Goal: Transaction & Acquisition: Purchase product/service

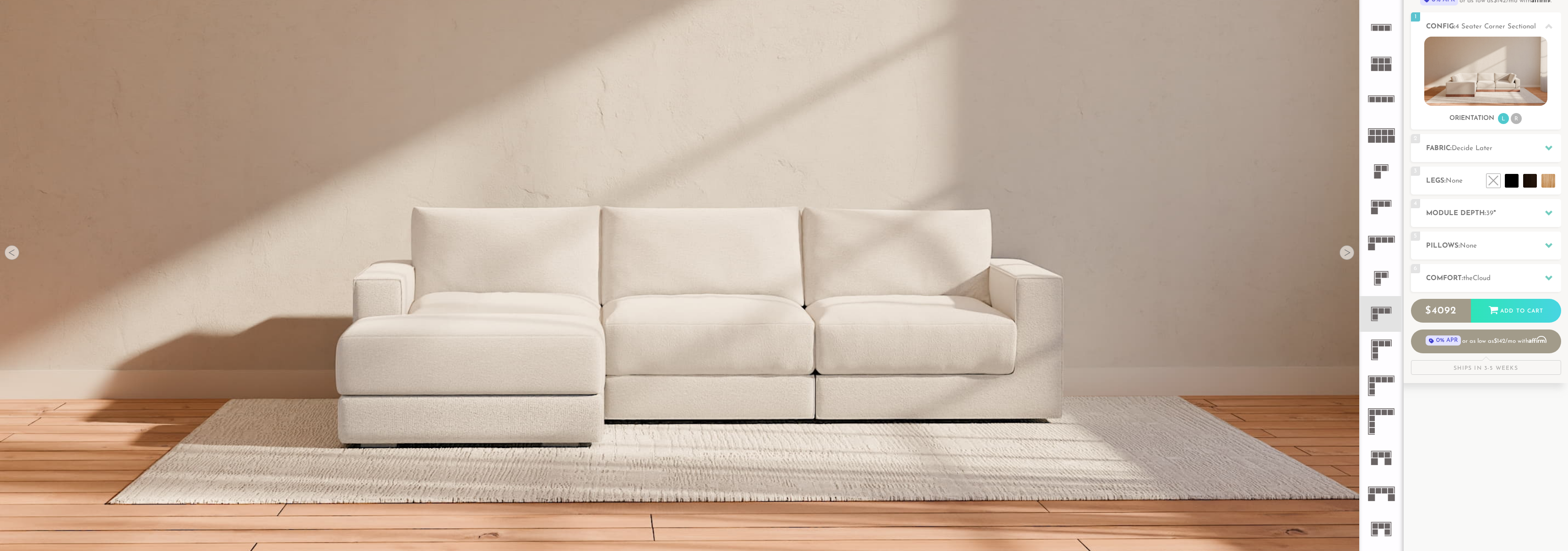
scroll to position [168, 0]
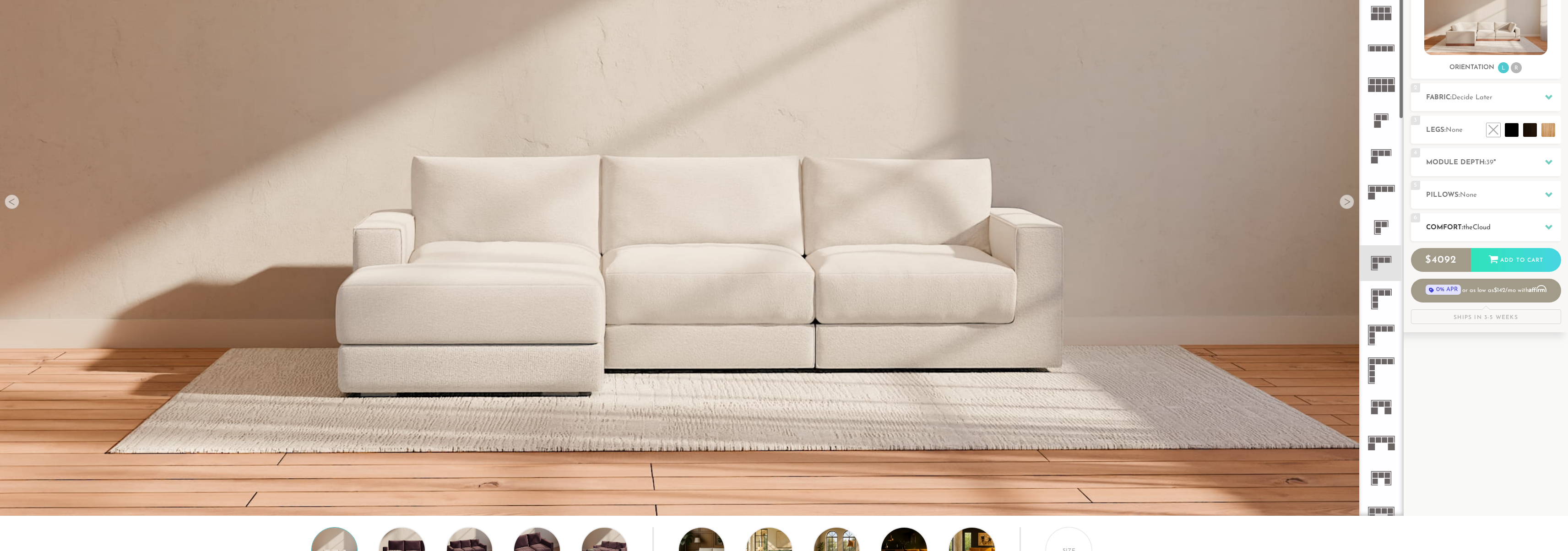
click at [1460, 222] on div "6 Comfort: the Cloud soft" at bounding box center [1486, 227] width 150 height 28
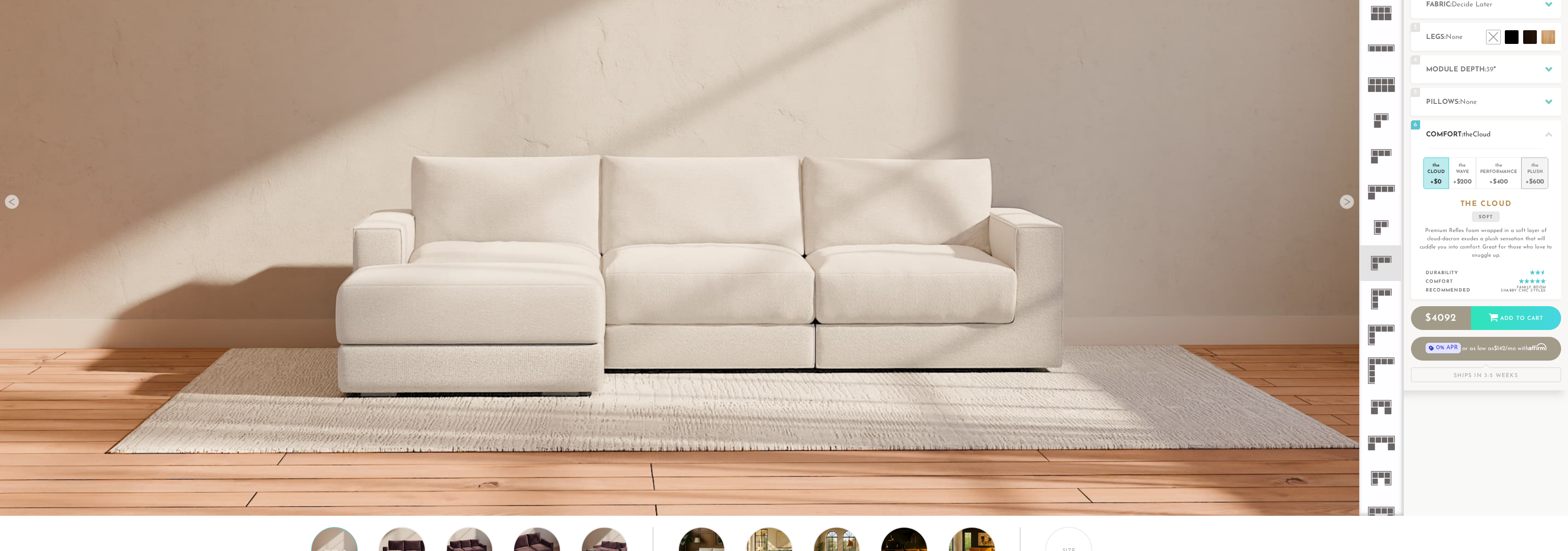
click at [1530, 184] on div "+$600" at bounding box center [1534, 181] width 19 height 14
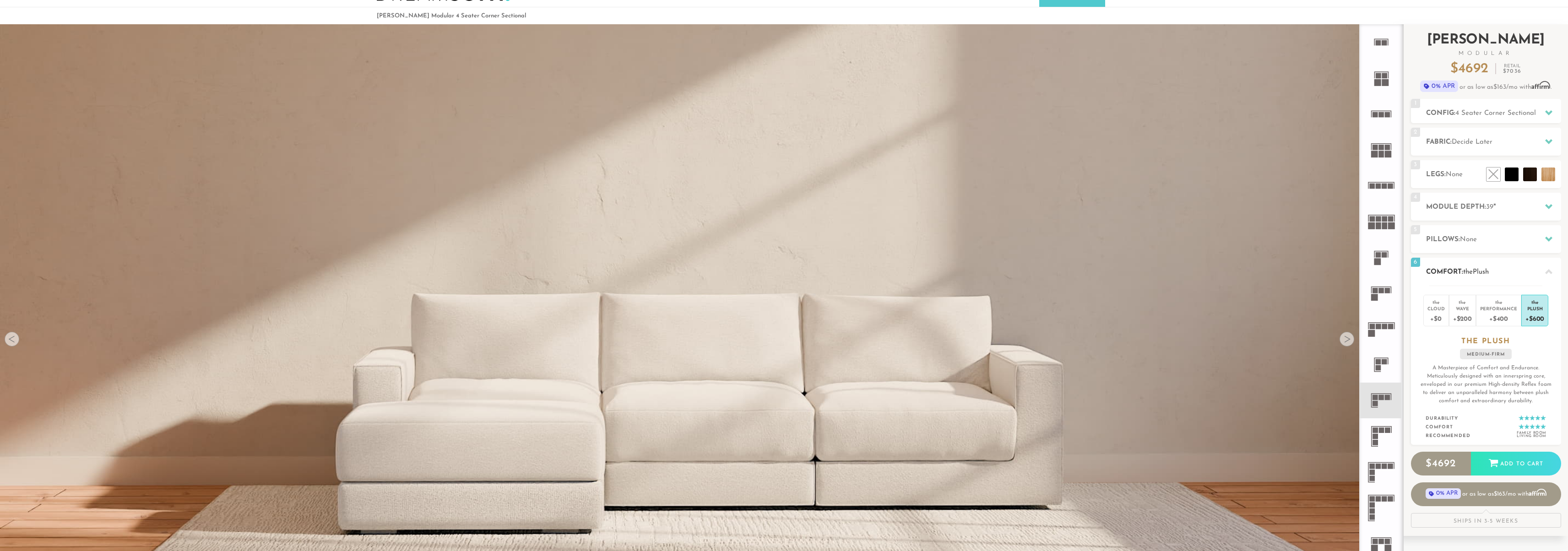
scroll to position [0, 0]
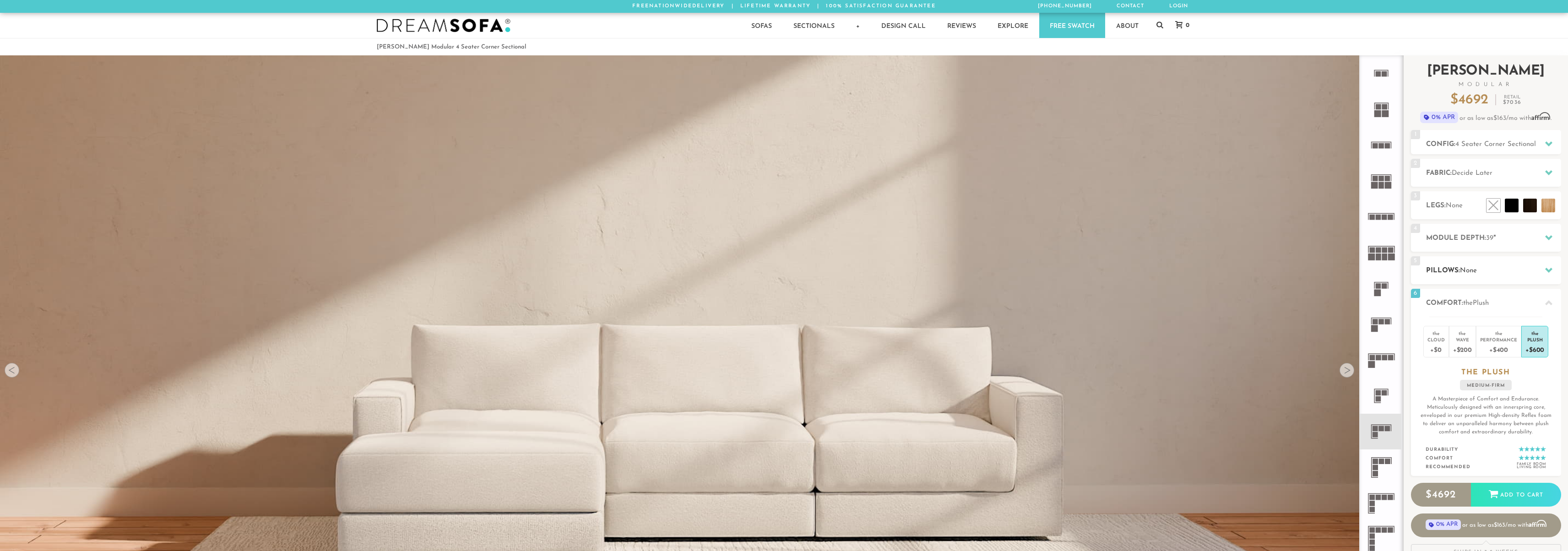
click at [1500, 273] on h2 "Pillows: None" at bounding box center [1494, 271] width 135 height 11
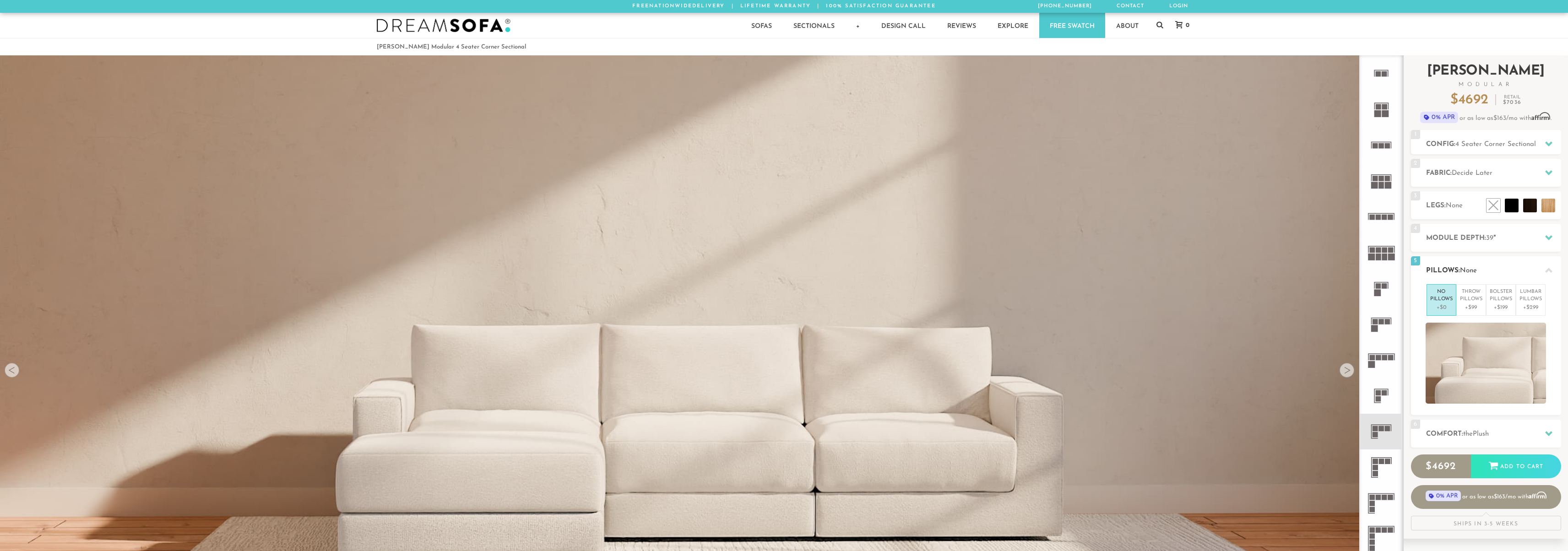
click at [1500, 273] on h2 "Pillows: None" at bounding box center [1494, 271] width 135 height 11
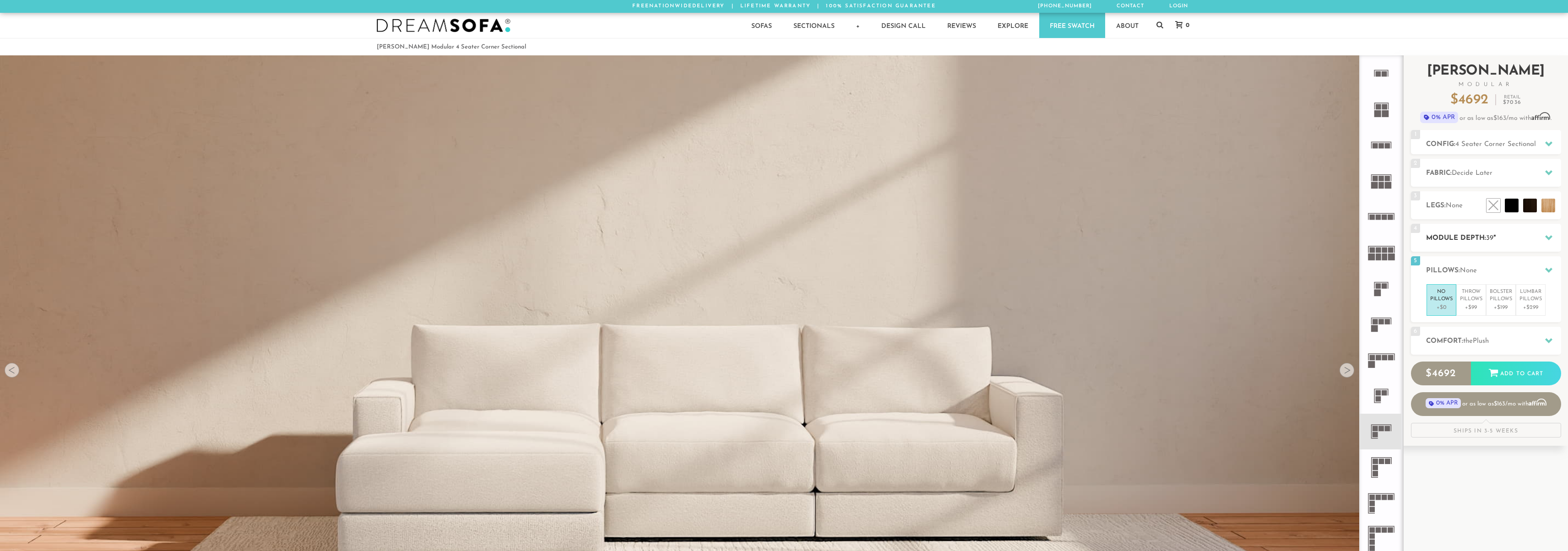
click at [1478, 241] on h2 "Module Depth: 39 "" at bounding box center [1494, 238] width 135 height 11
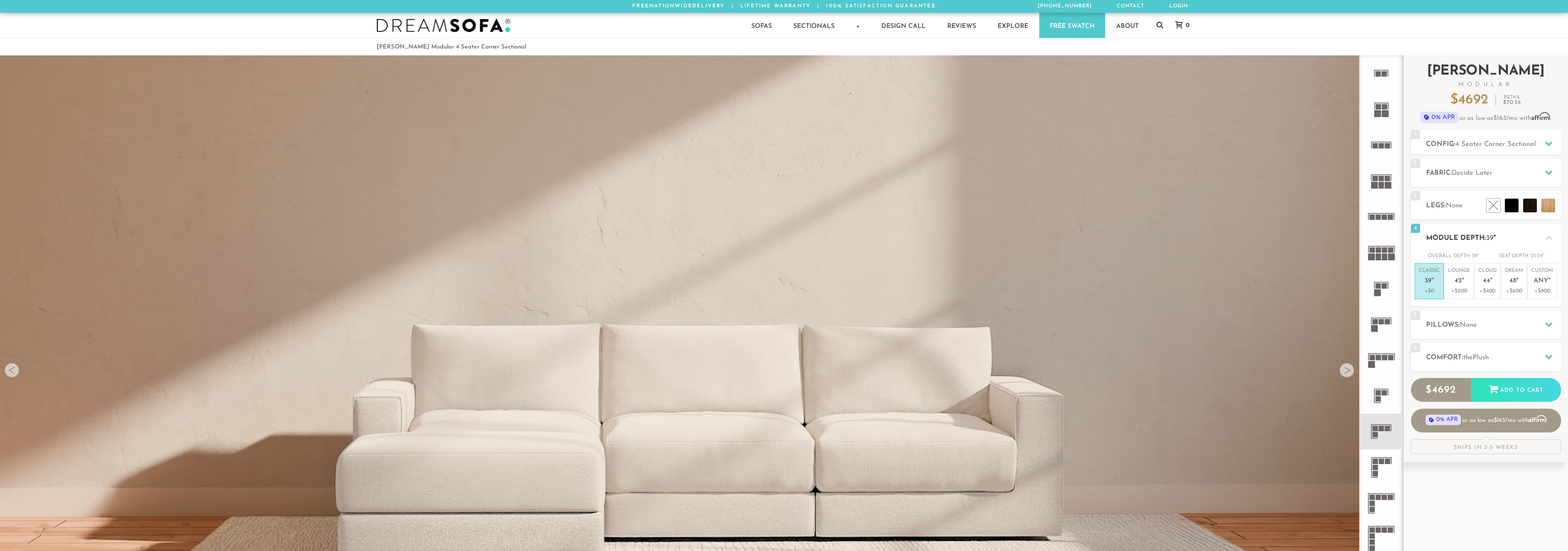
click at [1478, 241] on h2 "Module Depth: 39 "" at bounding box center [1494, 238] width 135 height 11
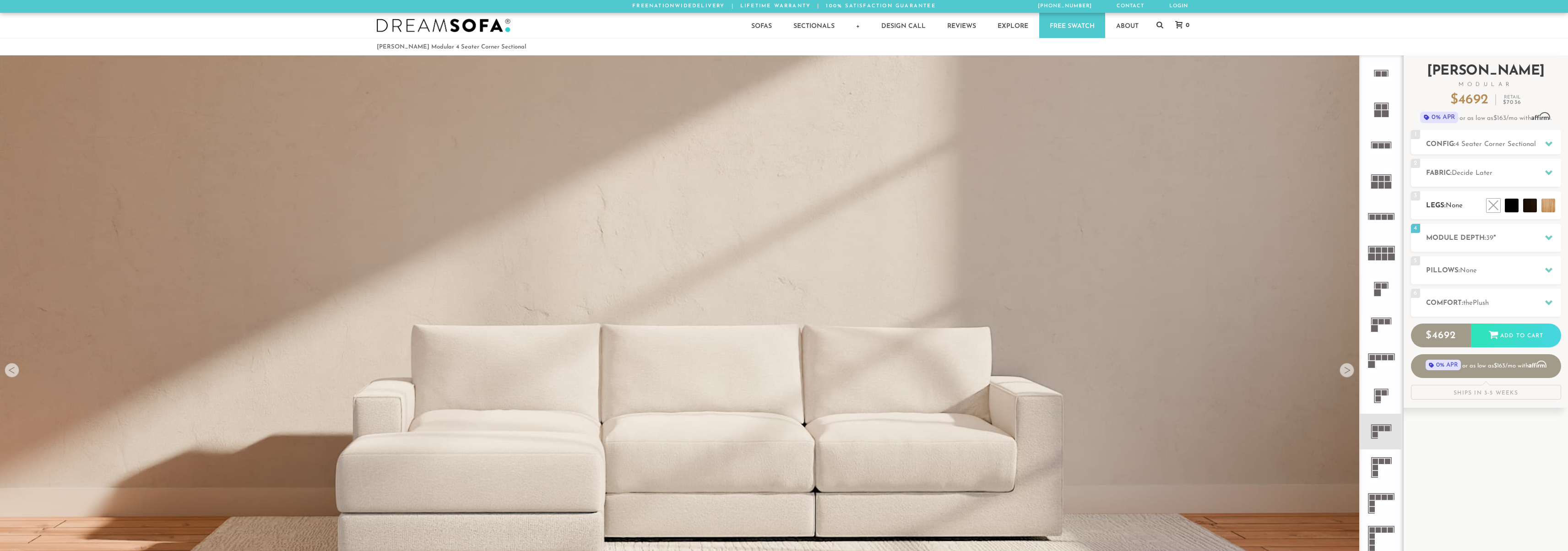
click at [1454, 208] on span "None" at bounding box center [1454, 205] width 17 height 7
click at [1474, 181] on div "2 Fabric: Decide Later" at bounding box center [1486, 172] width 150 height 28
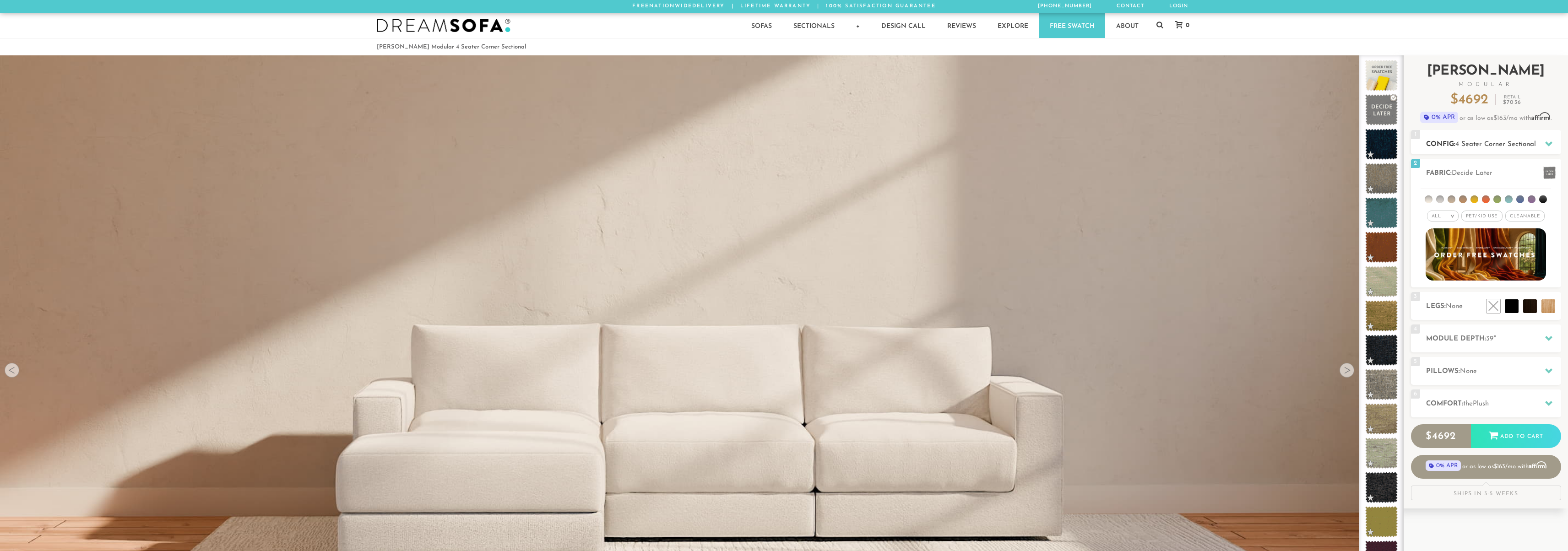
click at [1478, 149] on h2 "Config: 4 Seater Corner Sectional" at bounding box center [1494, 144] width 135 height 11
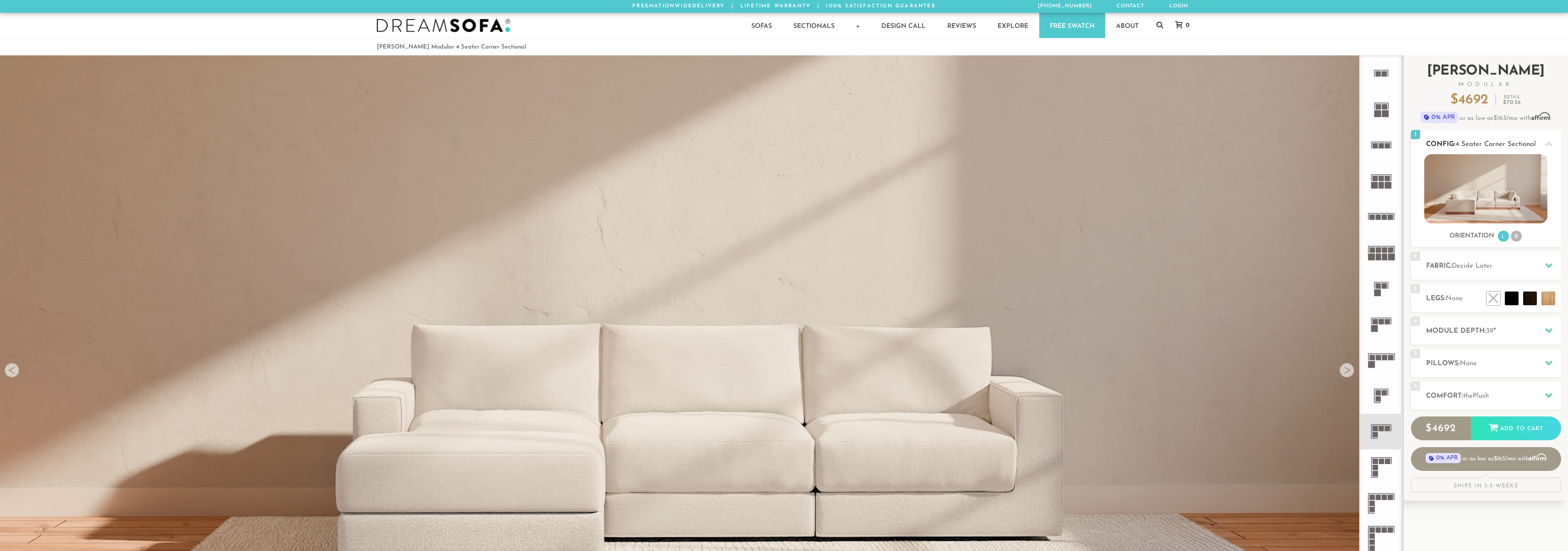
click at [1478, 149] on h2 "Config: 4 Seater Corner Sectional" at bounding box center [1494, 144] width 135 height 11
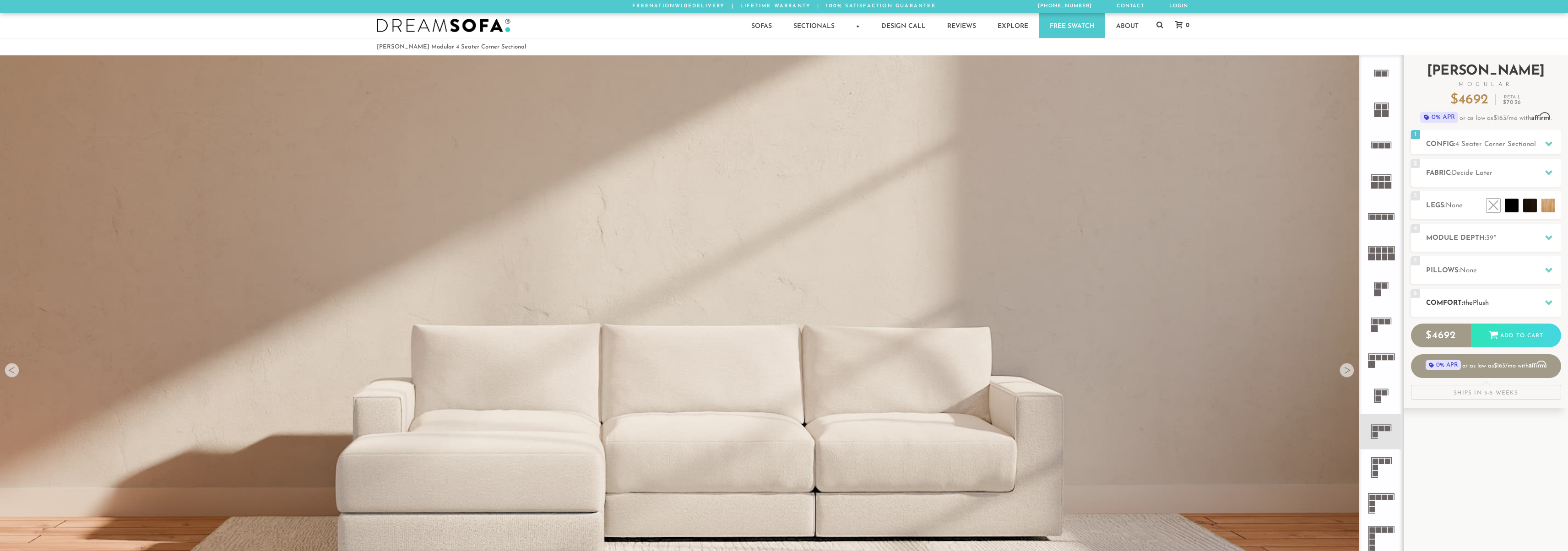
click at [1479, 308] on div "6 Comfort: the Plush medium firm" at bounding box center [1486, 302] width 150 height 28
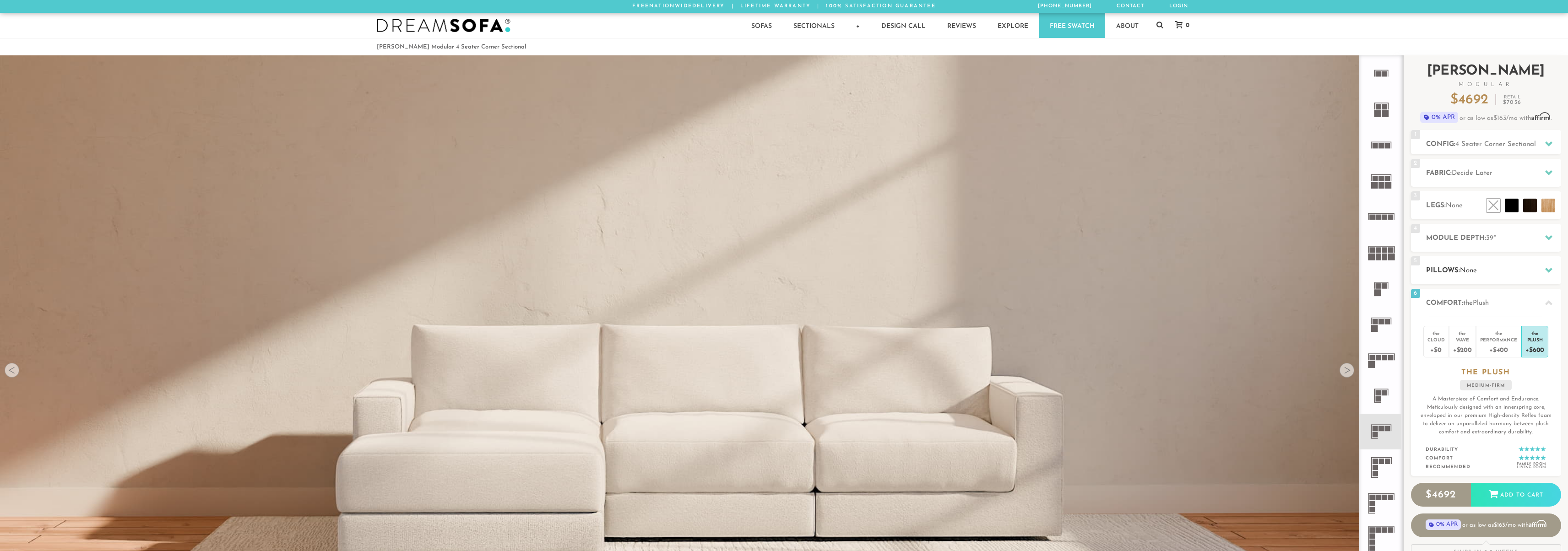
click at [1477, 276] on div "5 Pillows: None" at bounding box center [1486, 270] width 150 height 28
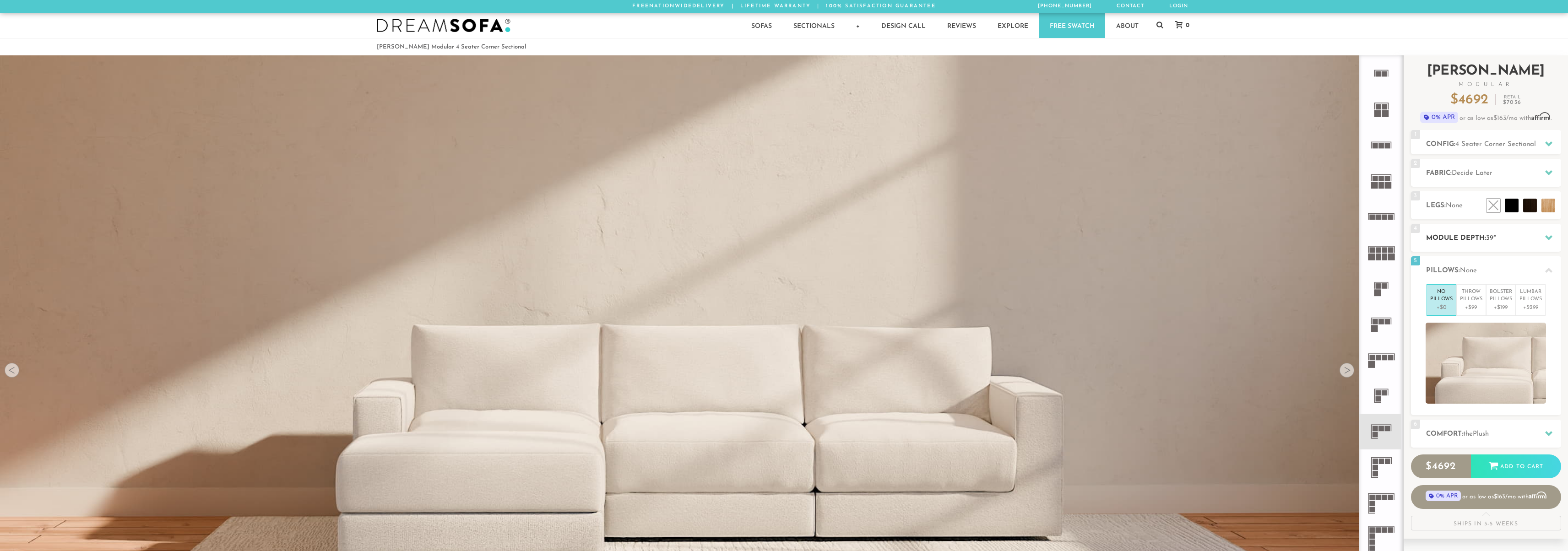
click at [1479, 244] on div "4 Module Depth: 39 "" at bounding box center [1486, 238] width 150 height 28
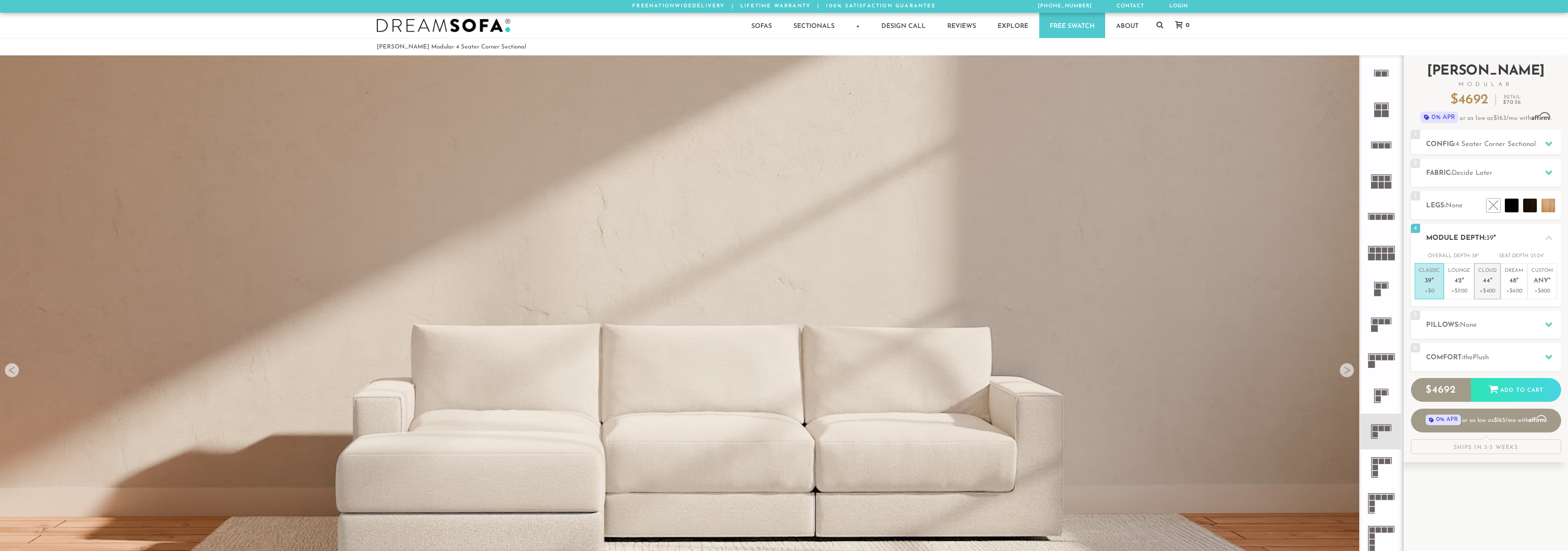
click at [1498, 299] on li "Cloud 44 " +$400" at bounding box center [1487, 281] width 26 height 36
click at [1545, 289] on p "+$800" at bounding box center [1542, 291] width 22 height 8
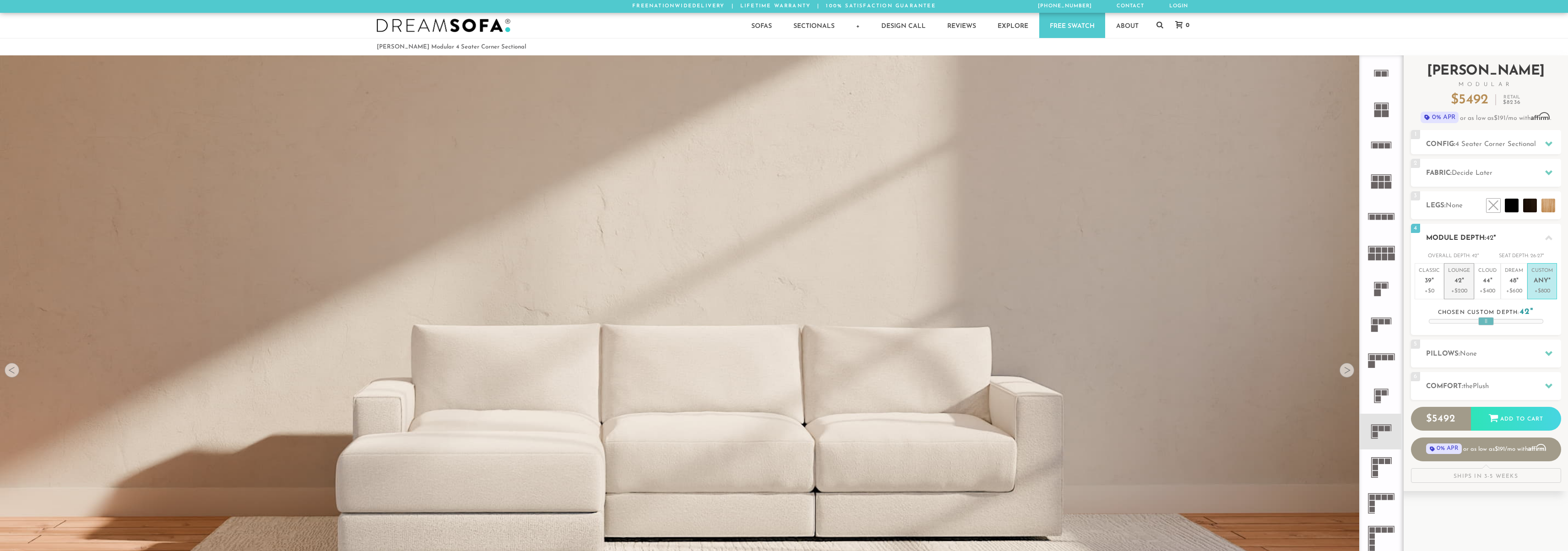
click at [1463, 289] on p "+$200" at bounding box center [1459, 291] width 22 height 8
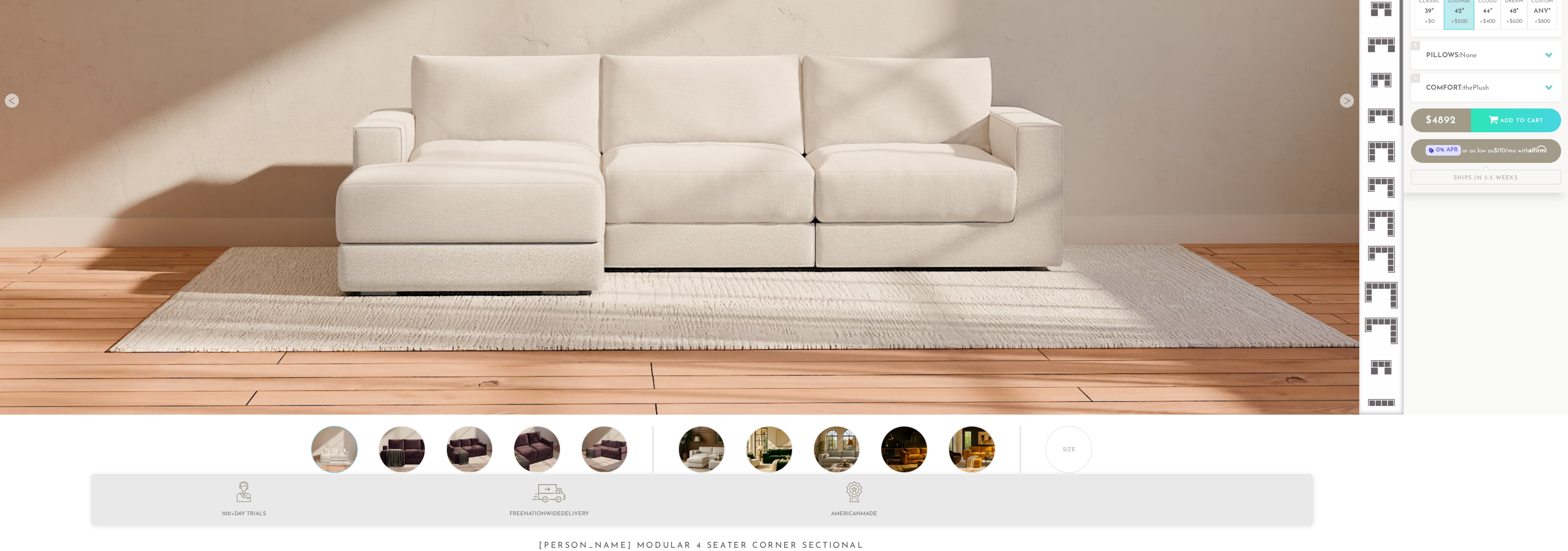
scroll to position [304, 0]
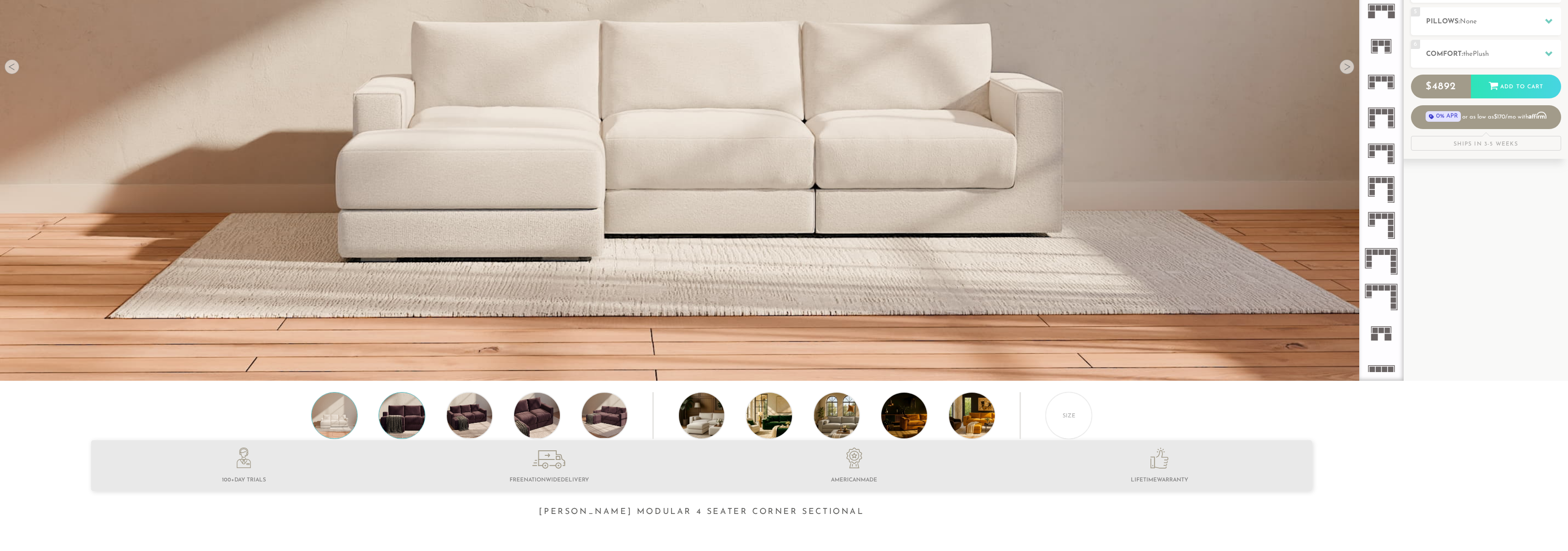
click at [402, 419] on img at bounding box center [402, 415] width 55 height 46
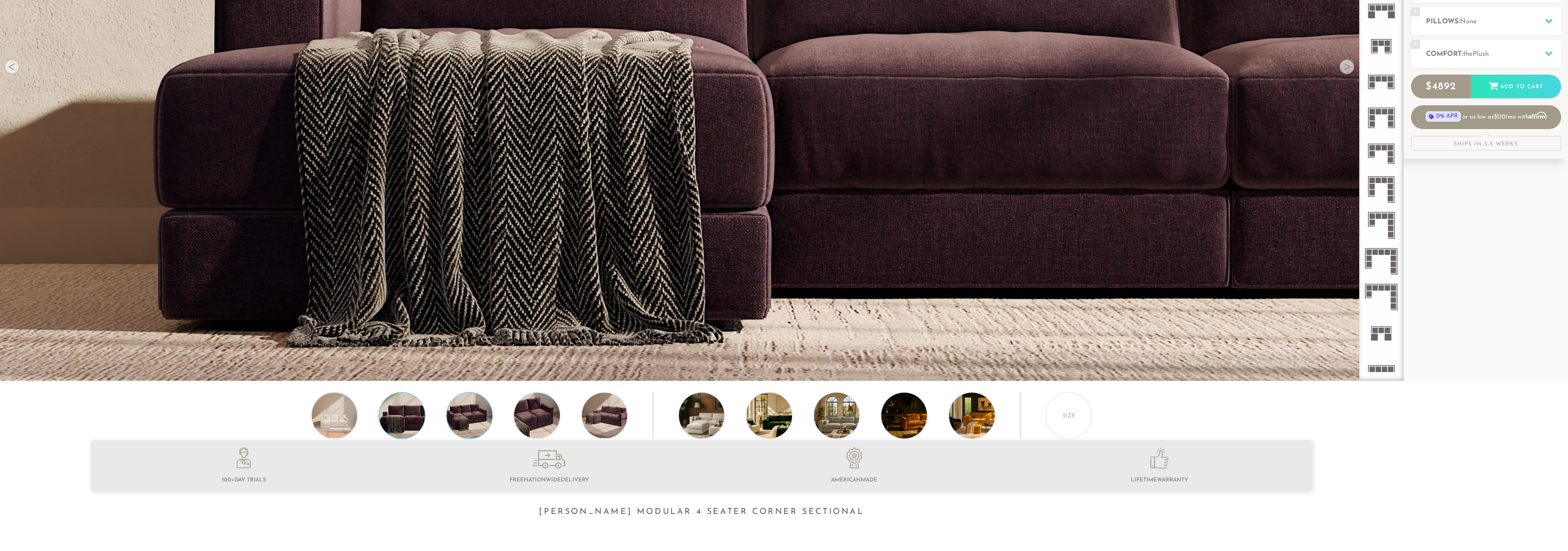
click at [458, 424] on img at bounding box center [469, 415] width 55 height 46
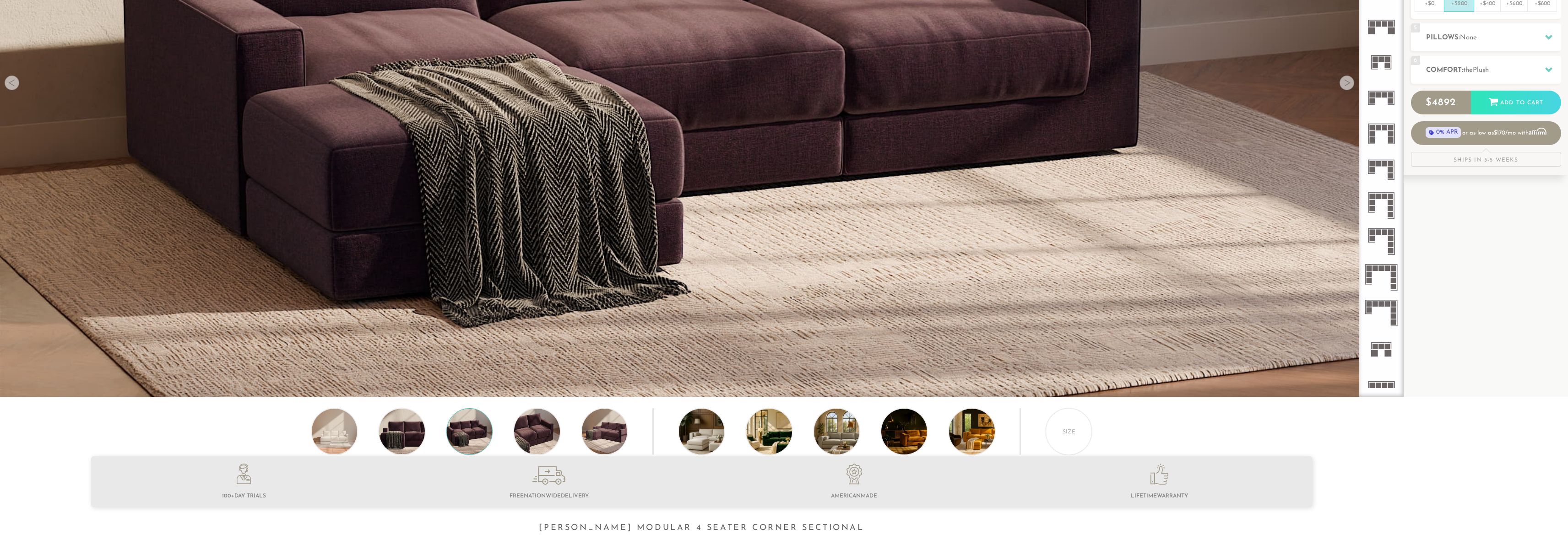
scroll to position [338, 0]
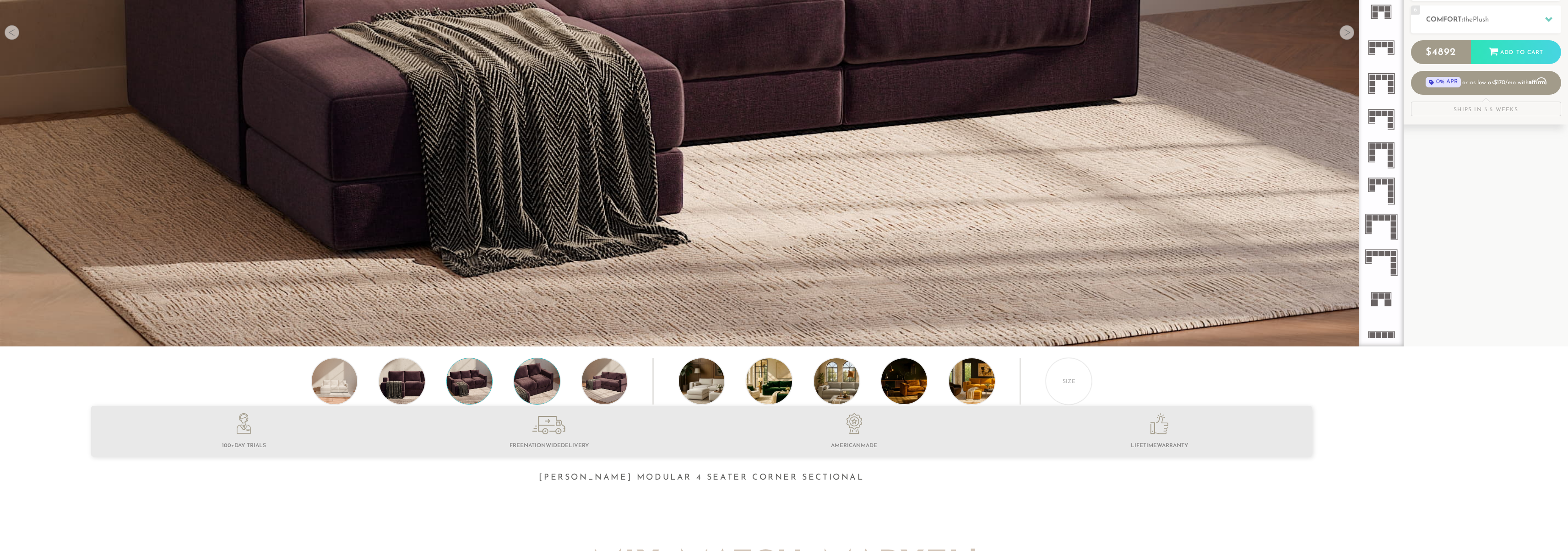
click at [547, 378] on img at bounding box center [537, 381] width 55 height 46
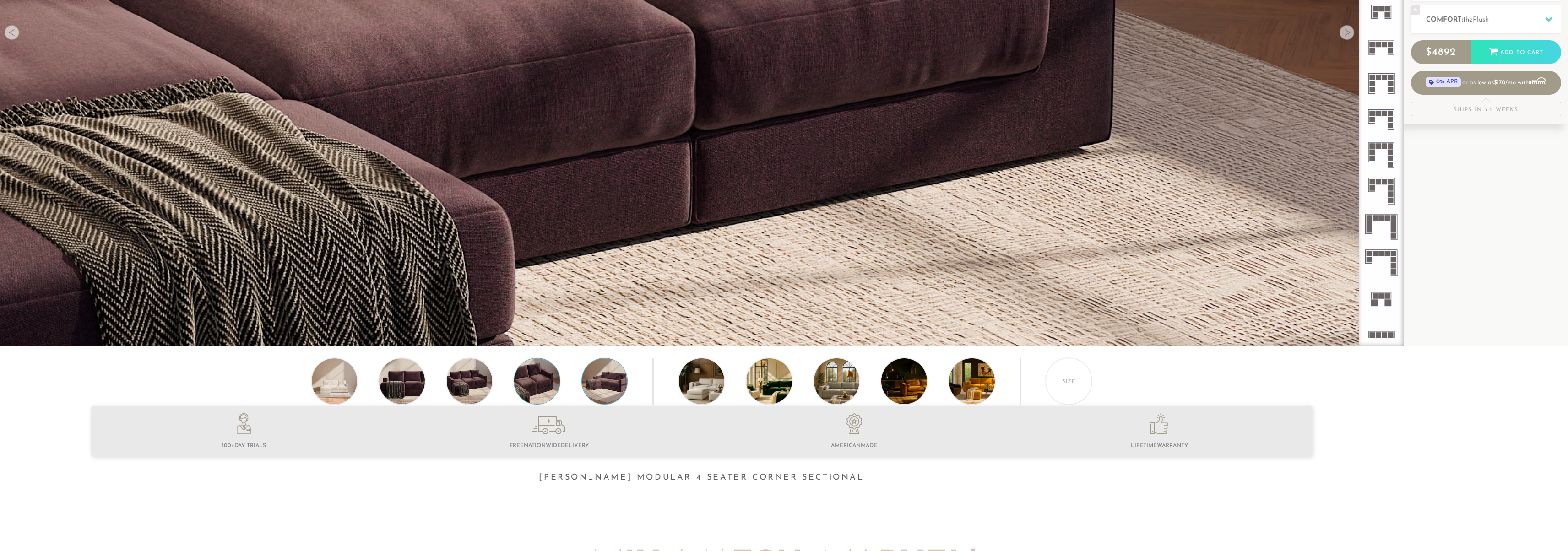
click at [599, 392] on img at bounding box center [605, 381] width 55 height 46
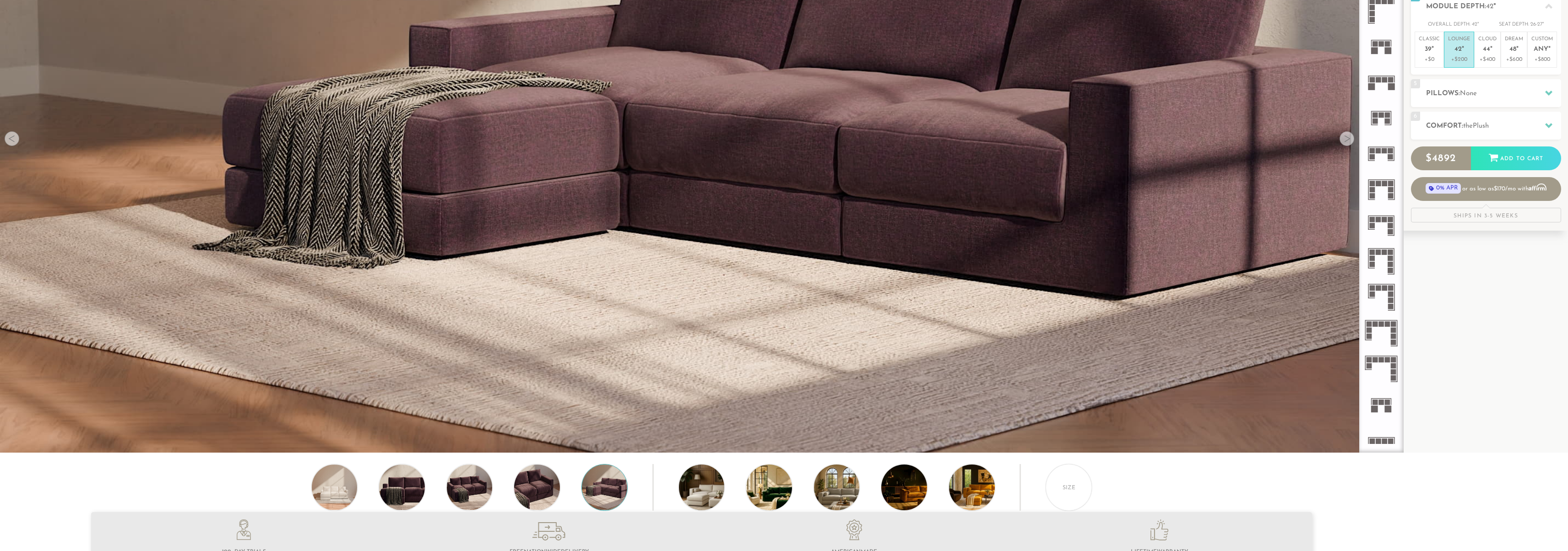
scroll to position [277, 0]
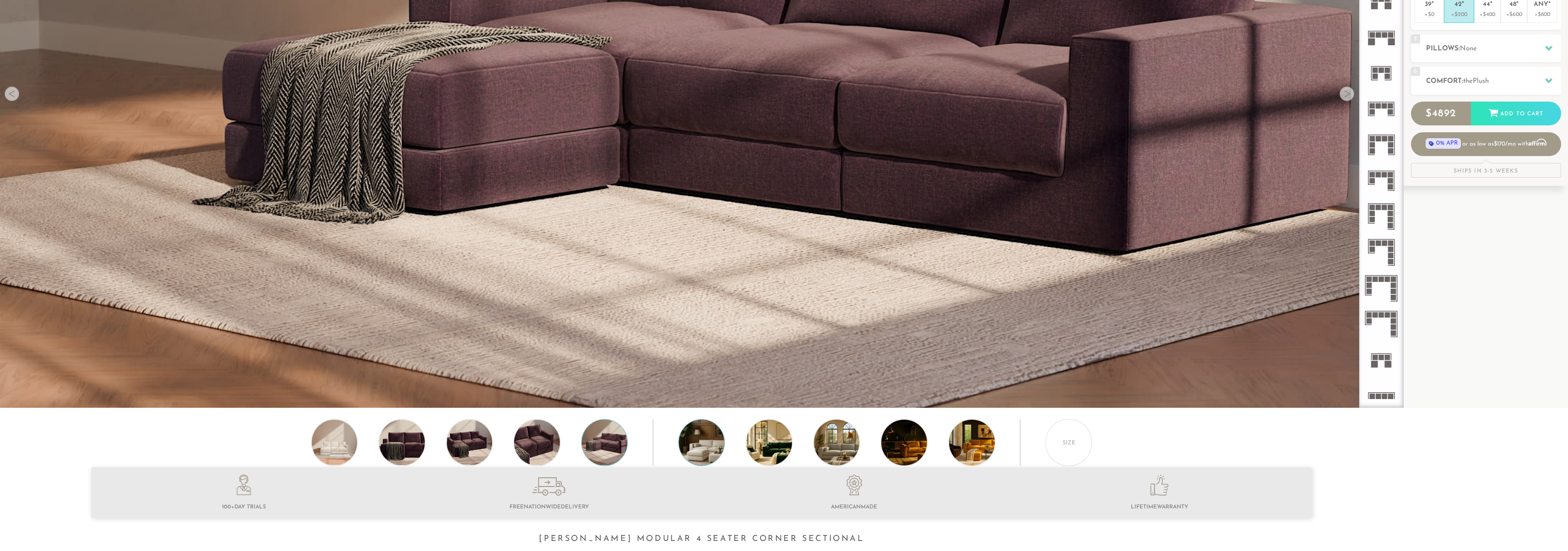
click at [717, 446] on img at bounding box center [720, 442] width 81 height 46
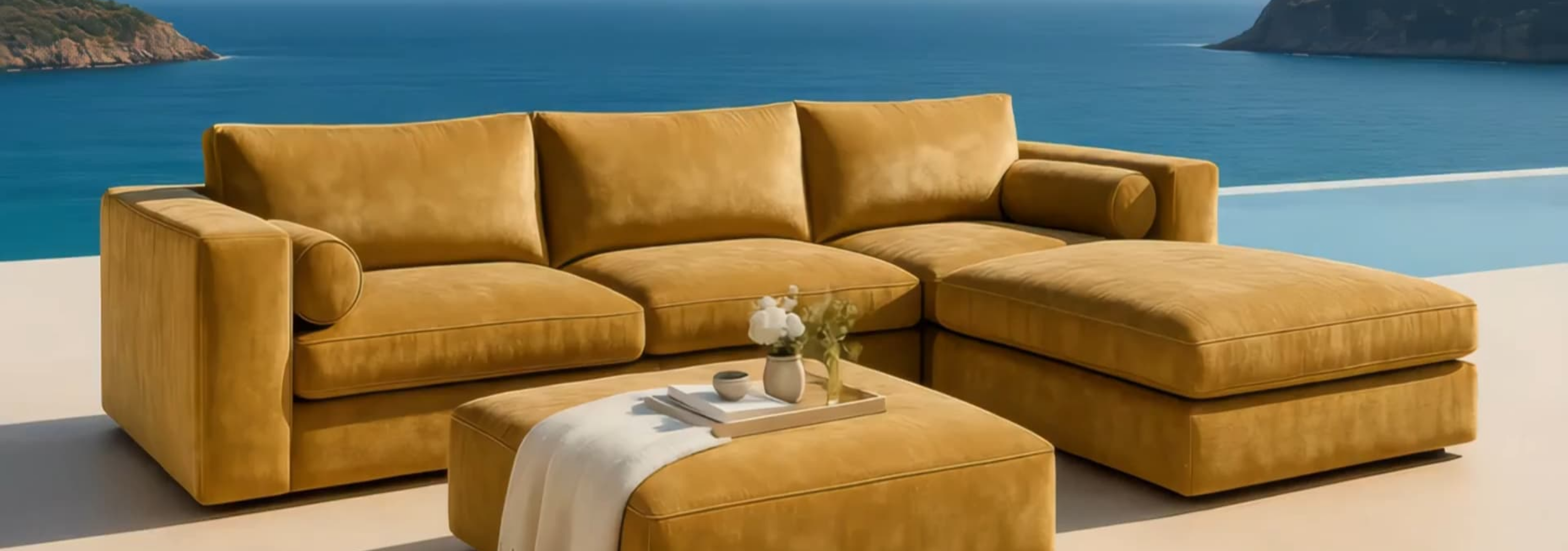
scroll to position [1553, 0]
